Goal: Find contact information: Find contact information

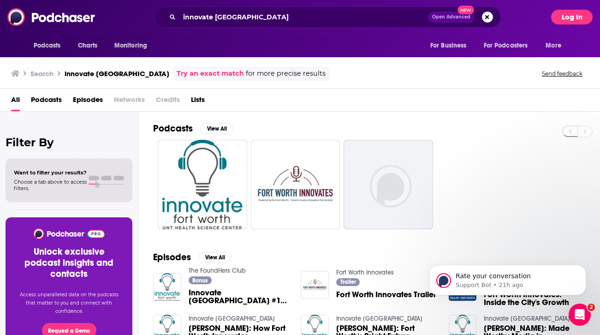
click at [568, 13] on button "Log In" at bounding box center [571, 17] width 41 height 15
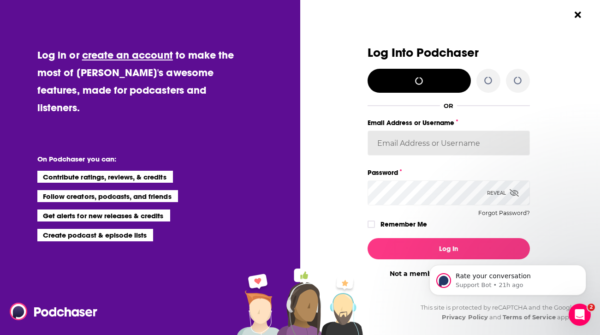
type input "kerrifulks"
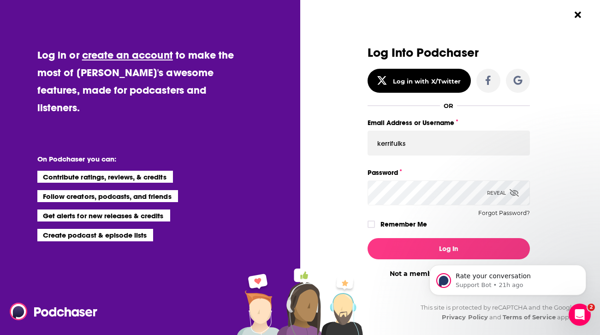
click at [433, 242] on div "Rate your conversation Support Bot • 21h ago" at bounding box center [508, 237] width 170 height 115
click at [437, 256] on div "Rate your conversation Support Bot • 21h ago" at bounding box center [508, 237] width 170 height 115
click at [437, 248] on div "Rate your conversation Support Bot • 21h ago" at bounding box center [508, 237] width 170 height 115
click at [428, 245] on html "Rate your conversation Support Bot • 22h ago" at bounding box center [507, 277] width 184 height 65
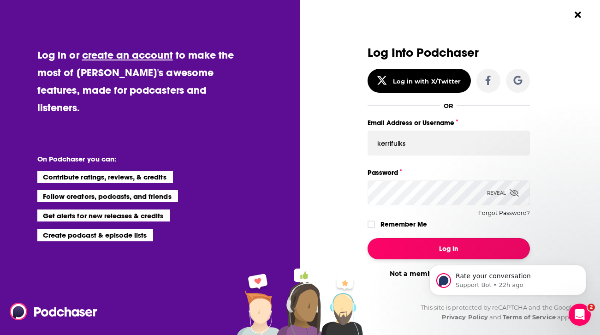
click at [400, 247] on button "Log In" at bounding box center [448, 248] width 162 height 21
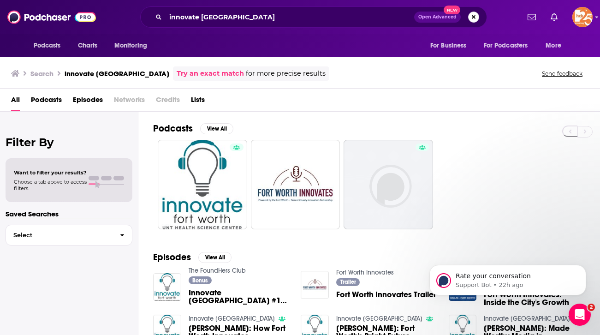
click at [474, 18] on button "Search podcasts, credits, & more..." at bounding box center [473, 17] width 11 height 11
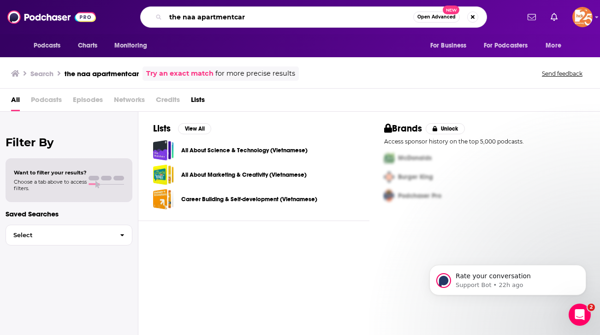
click at [258, 21] on input "the naa apartmentcar" at bounding box center [289, 17] width 248 height 15
type input "the naa apartmentcast"
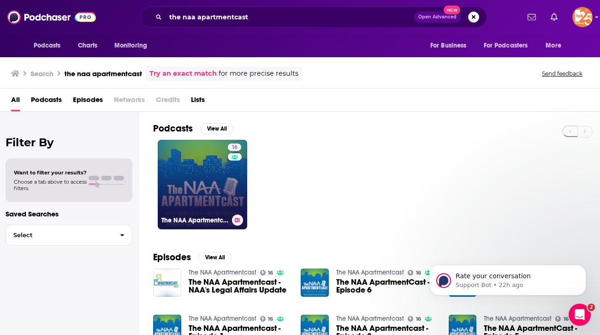
click at [210, 197] on link "16 The NAA Apartmentcast" at bounding box center [202, 184] width 89 height 89
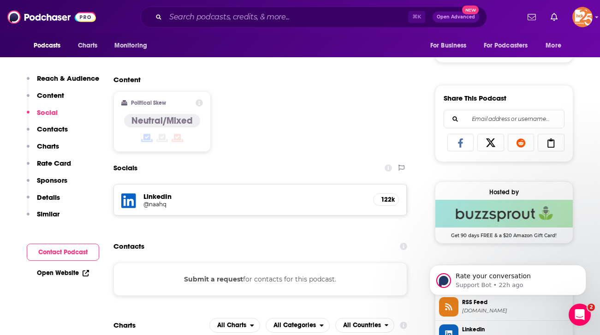
scroll to position [529, 0]
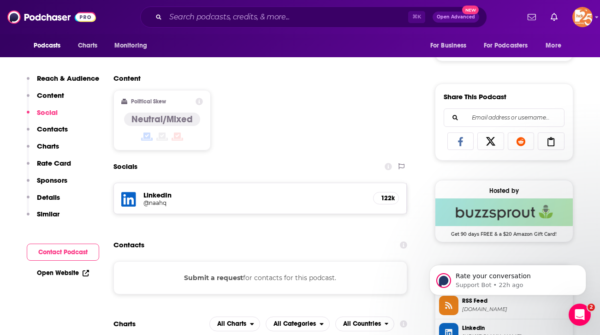
click at [81, 254] on button "Contact Podcast" at bounding box center [63, 251] width 72 height 17
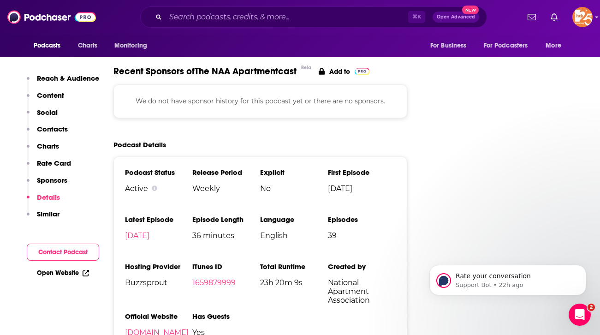
scroll to position [1047, 0]
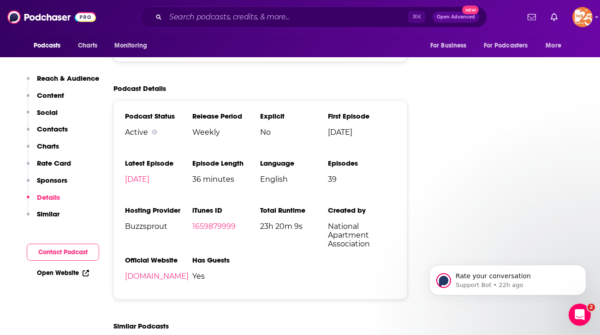
click at [71, 272] on link "Open Website" at bounding box center [63, 273] width 52 height 8
